Goal: Navigation & Orientation: Find specific page/section

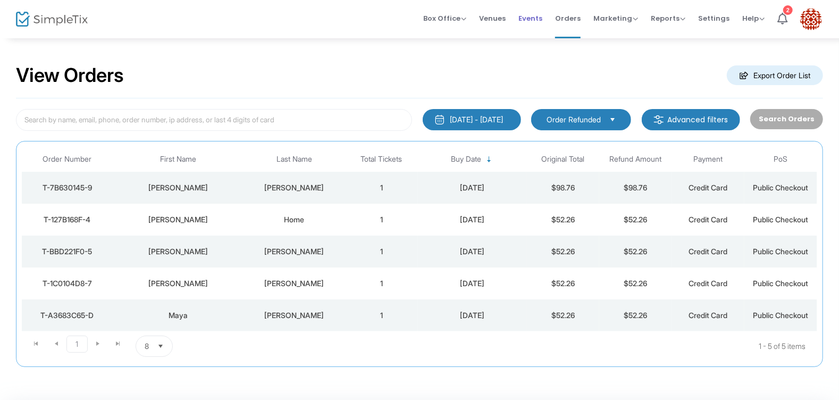
click at [539, 21] on span "Events" at bounding box center [530, 18] width 24 height 27
click at [528, 18] on span "Events" at bounding box center [530, 18] width 24 height 27
